Goal: Information Seeking & Learning: Learn about a topic

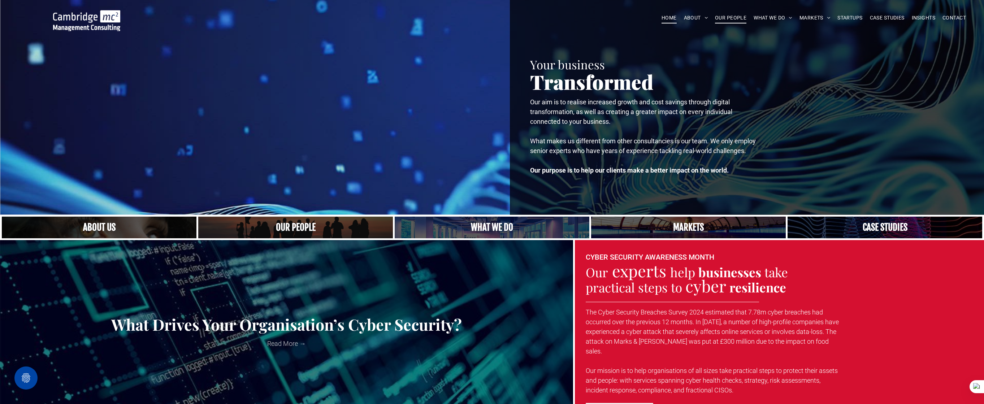
click at [731, 19] on span "OUR PEOPLE" at bounding box center [730, 17] width 31 height 11
